Goal: Task Accomplishment & Management: Complete application form

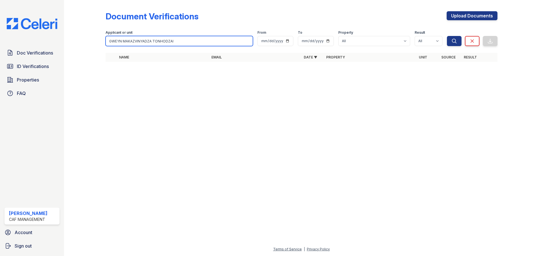
drag, startPoint x: 190, startPoint y: 40, endPoint x: 231, endPoint y: 37, distance: 41.1
click at [200, 40] on input "GWEYN MAKAZVINYADZA TONHODZAI" at bounding box center [179, 41] width 147 height 10
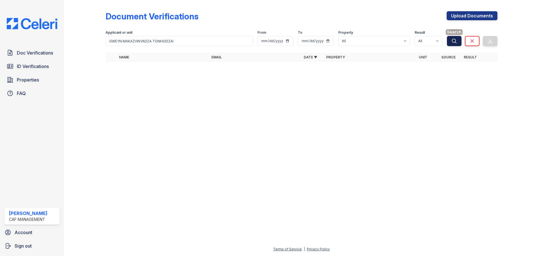
click at [457, 39] on icon "submit" at bounding box center [454, 41] width 6 height 6
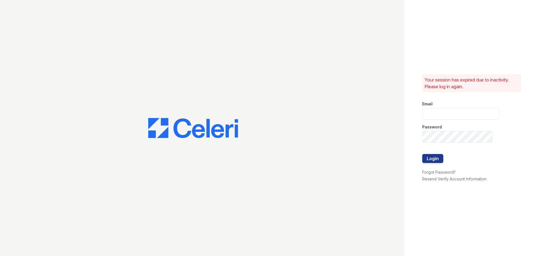
type input "[EMAIL_ADDRESS][DOMAIN_NAME]"
click at [431, 160] on button "Login" at bounding box center [432, 158] width 21 height 9
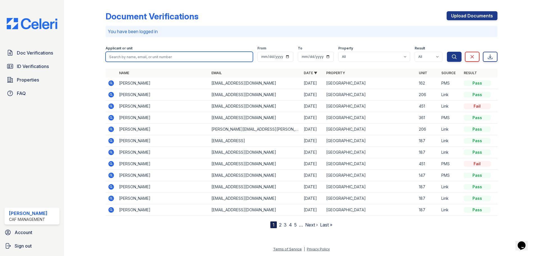
click at [162, 56] on input "search" at bounding box center [179, 57] width 147 height 10
paste input "GWEYN MAKAZVINYADZA TONHODZAI"
type input "GWEYN MAKAZVINYADZA TONHODZAI"
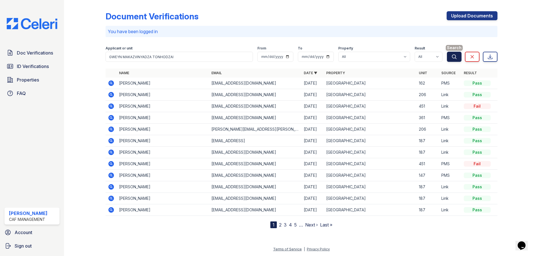
click at [453, 55] on icon "submit" at bounding box center [454, 56] width 4 height 4
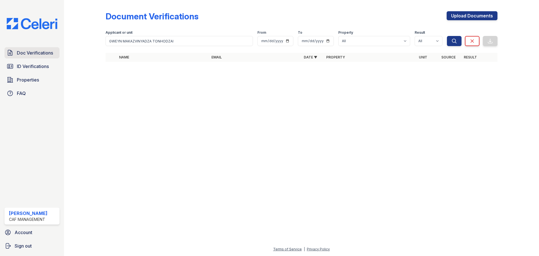
click at [41, 55] on span "Doc Verifications" at bounding box center [35, 52] width 36 height 7
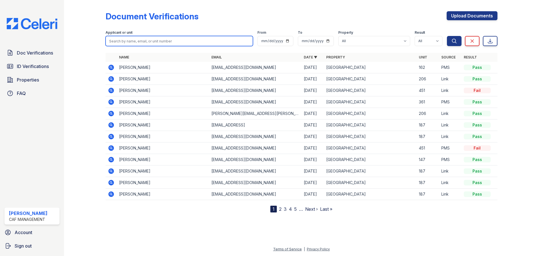
click at [170, 42] on input "search" at bounding box center [179, 41] width 147 height 10
paste input "GWEYN MAKAZVINYADZA TONHODZAI"
type input "GWEYN MAKAZVINYADZA TONHODZAI"
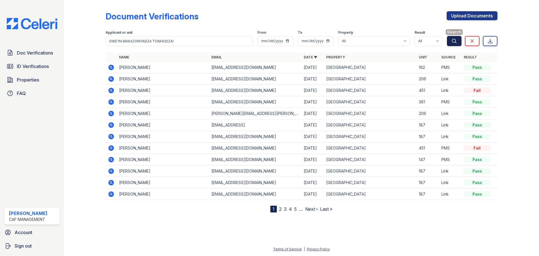
drag, startPoint x: 463, startPoint y: 42, endPoint x: 456, endPoint y: 42, distance: 7.0
click at [462, 42] on div "Search Clear Export" at bounding box center [472, 37] width 51 height 18
click at [455, 42] on icon "submit" at bounding box center [454, 41] width 4 height 4
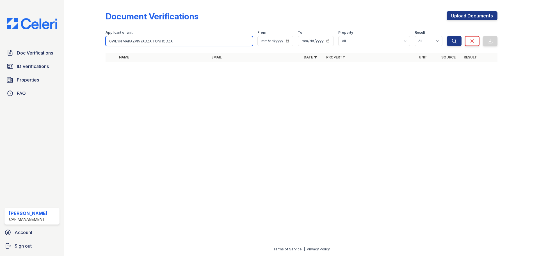
click at [154, 42] on input "GWEYN MAKAZVINYADZA TONHODZAI" at bounding box center [179, 41] width 147 height 10
drag, startPoint x: 154, startPoint y: 42, endPoint x: 73, endPoint y: 40, distance: 81.1
click at [74, 41] on div "Document Verifications Upload Documents Filter Applicant or unit GWEYN MAKAZVIN…" at bounding box center [301, 38] width 457 height 76
type input "TONHODZAI"
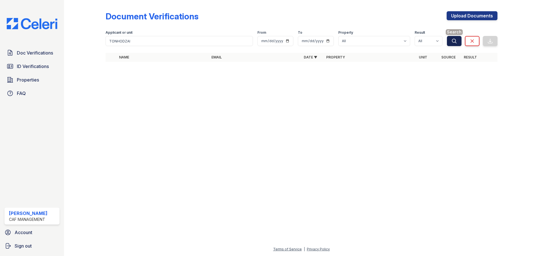
click at [454, 40] on icon "submit" at bounding box center [454, 41] width 6 height 6
click at [469, 16] on link "Upload Documents" at bounding box center [472, 15] width 51 height 9
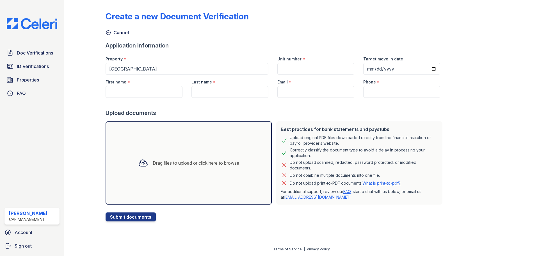
click at [161, 163] on div "Drag files to upload or click here to browse" at bounding box center [196, 162] width 86 height 7
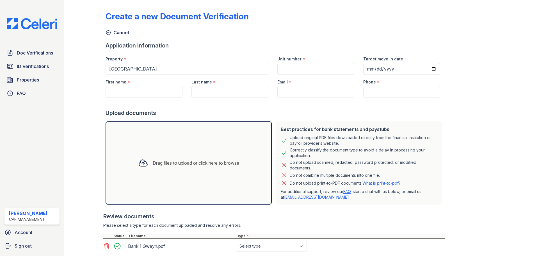
scroll to position [37, 0]
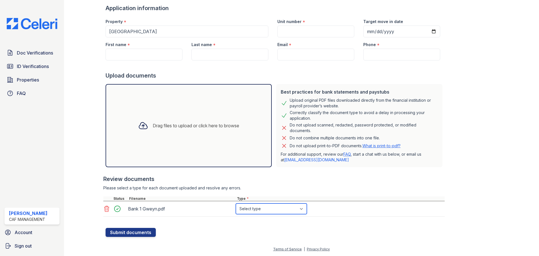
click at [278, 209] on select "Select type Paystub Bank Statement Offer Letter Tax Documents Benefit Award Let…" at bounding box center [271, 208] width 71 height 11
select select "bank_statement"
click at [236, 203] on select "Select type Paystub Bank Statement Offer Letter Tax Documents Benefit Award Let…" at bounding box center [271, 208] width 71 height 11
click at [127, 233] on button "Submit documents" at bounding box center [131, 232] width 50 height 9
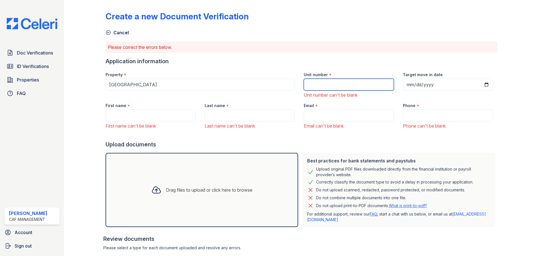
click at [330, 81] on input "Unit number" at bounding box center [349, 85] width 90 height 12
type input "466"
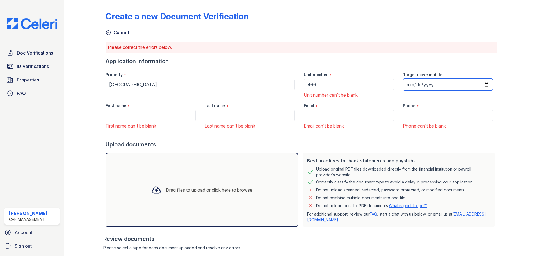
click at [403, 83] on input "Target move in date" at bounding box center [448, 85] width 90 height 12
type input "0025-09-27"
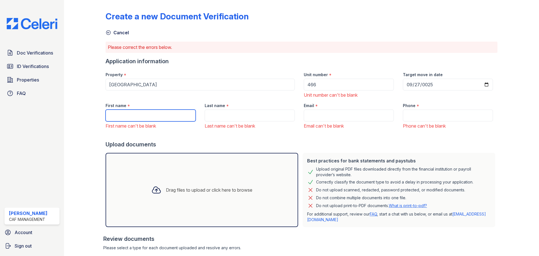
click at [161, 115] on input "First name" at bounding box center [151, 115] width 90 height 12
type input "G"
click at [169, 116] on input "G" at bounding box center [151, 115] width 90 height 12
drag, startPoint x: 168, startPoint y: 116, endPoint x: 143, endPoint y: 114, distance: 25.1
click at [143, 114] on input "G" at bounding box center [151, 115] width 90 height 12
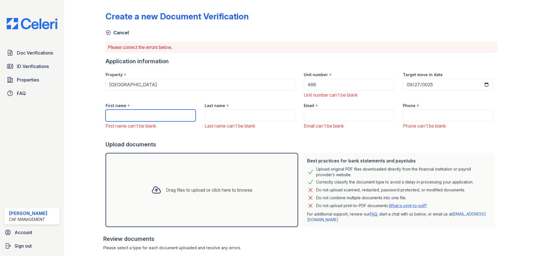
paste input "TONHODZAI, GWEYN"
drag, startPoint x: 138, startPoint y: 115, endPoint x: 109, endPoint y: 115, distance: 28.9
click at [109, 115] on input "TONHODZAI, GWEYN" at bounding box center [151, 115] width 90 height 12
type input "GWEYN"
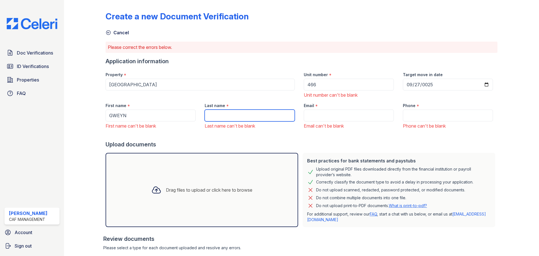
click at [237, 115] on input "Last name" at bounding box center [250, 115] width 90 height 12
paste input "TONHODZAI,"
type input "TONHODZAI,"
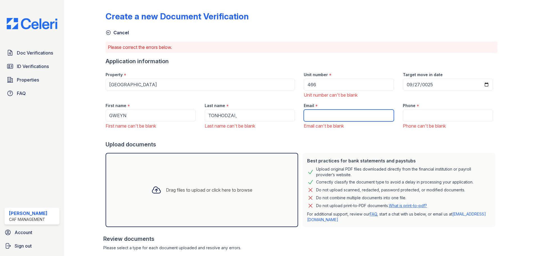
click at [329, 115] on input "Email" at bounding box center [349, 115] width 90 height 12
click at [320, 115] on input "Email" at bounding box center [349, 115] width 90 height 12
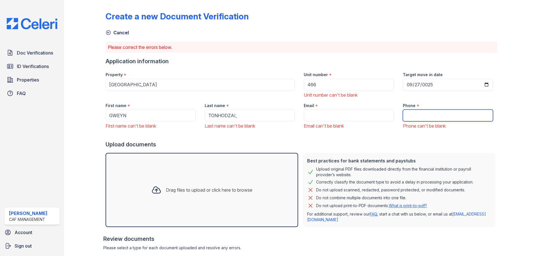
click at [409, 120] on input "Phone" at bounding box center [448, 115] width 90 height 12
paste input "469) 508-8878"
click at [413, 115] on input "469) 508-8878" at bounding box center [448, 115] width 90 height 12
click at [415, 115] on input "469) 508-8878" at bounding box center [448, 115] width 90 height 12
type input "469-508-8878"
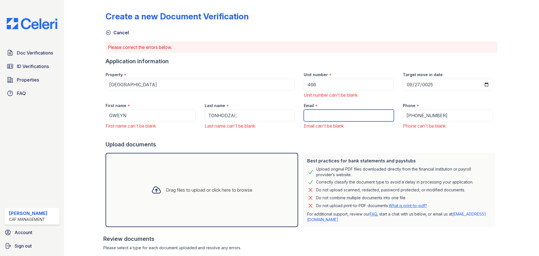
click at [374, 116] on input "Email" at bounding box center [349, 115] width 90 height 12
click at [321, 113] on input "Email" at bounding box center [349, 115] width 90 height 12
paste input "jesusingweyn@gmail.com"
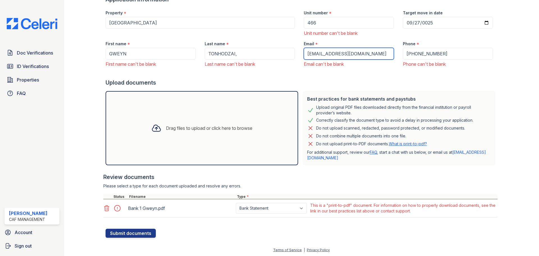
scroll to position [63, 0]
type input "jesusingweyn@gmail.com"
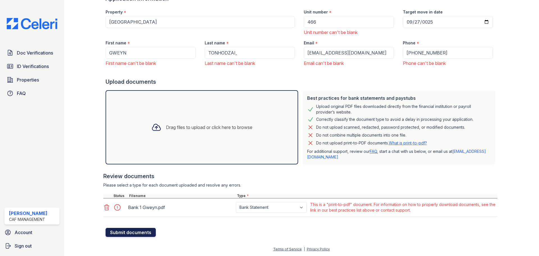
click at [150, 234] on button "Submit documents" at bounding box center [131, 232] width 50 height 9
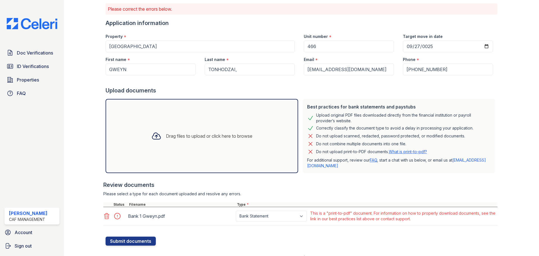
scroll to position [47, 0]
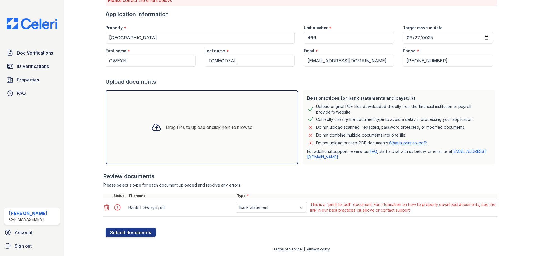
click at [378, 210] on div "This is a "print-to-pdf" document. For information on how to properly download …" at bounding box center [403, 207] width 186 height 11
